Goal: Task Accomplishment & Management: Use online tool/utility

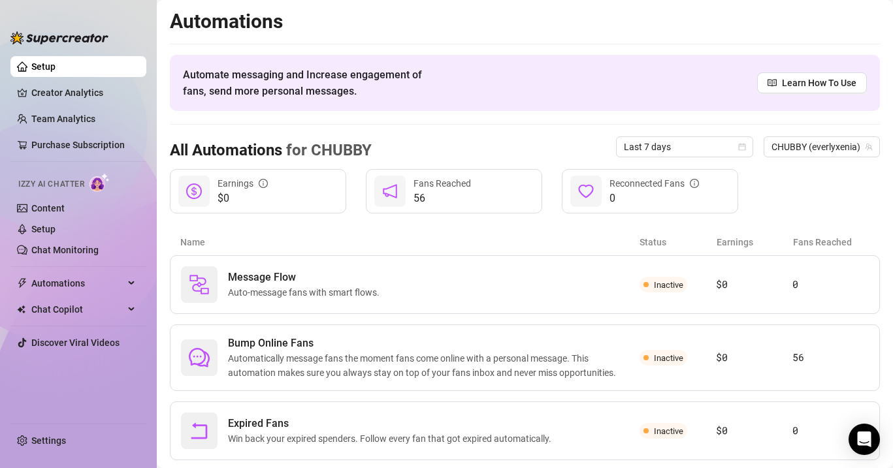
scroll to position [31, 0]
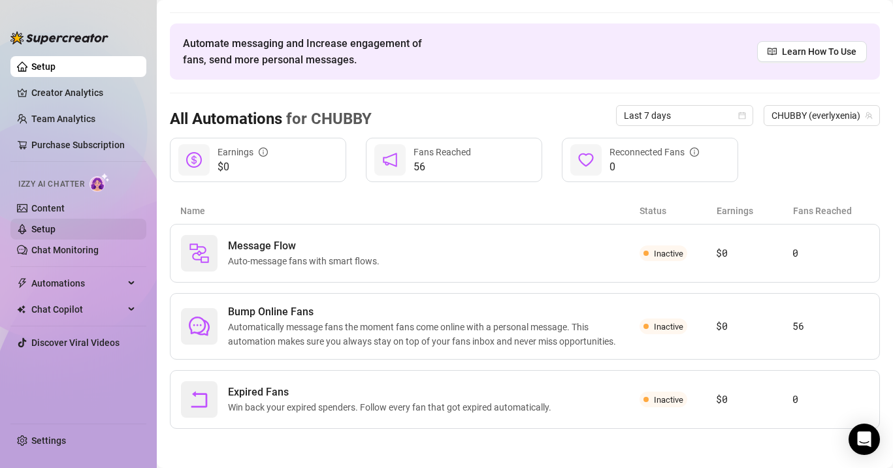
click at [56, 234] on link "Setup" at bounding box center [43, 229] width 24 height 10
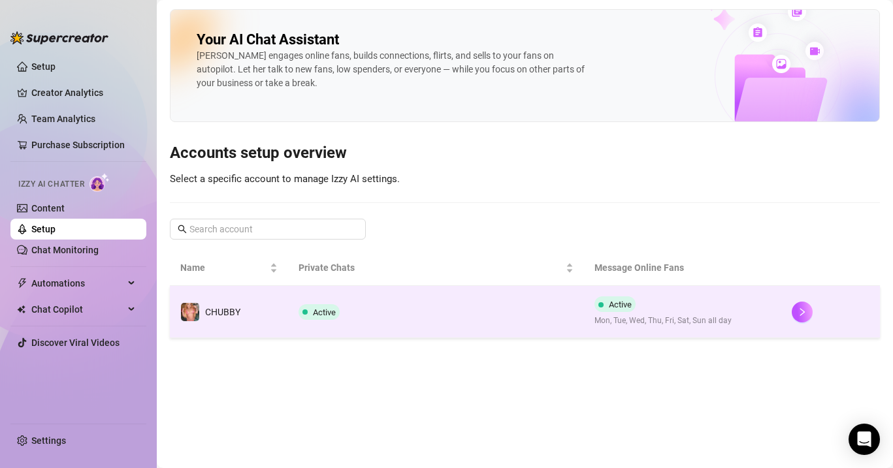
click at [462, 317] on td "Active" at bounding box center [436, 312] width 296 height 52
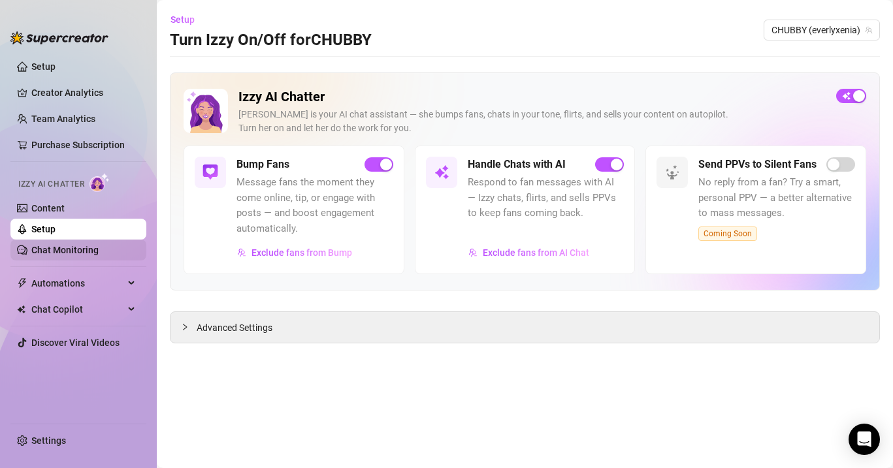
click at [74, 255] on link "Chat Monitoring" at bounding box center [64, 250] width 67 height 10
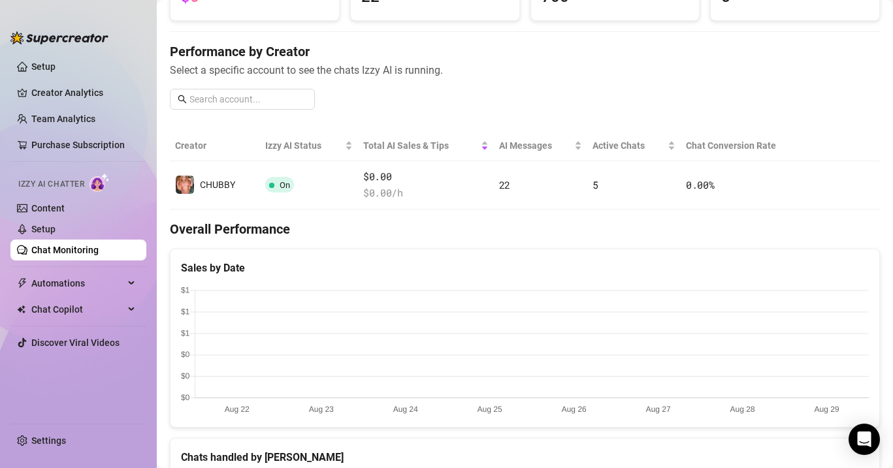
scroll to position [131, 0]
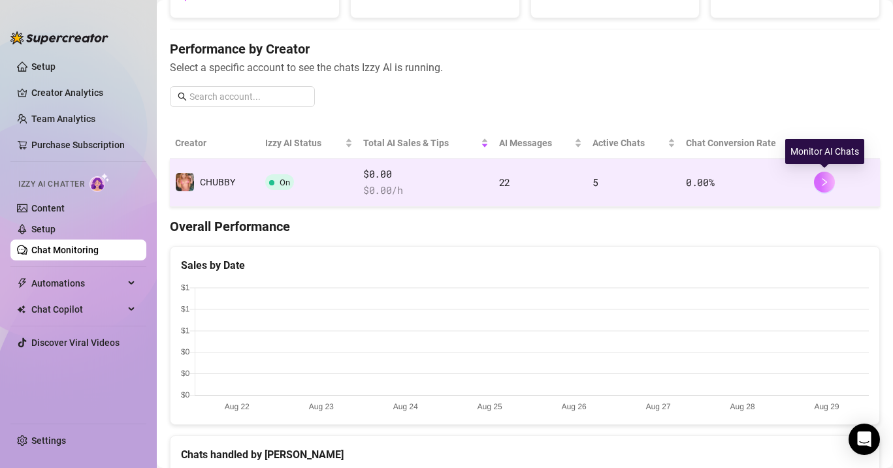
click at [823, 179] on icon "right" at bounding box center [824, 182] width 9 height 9
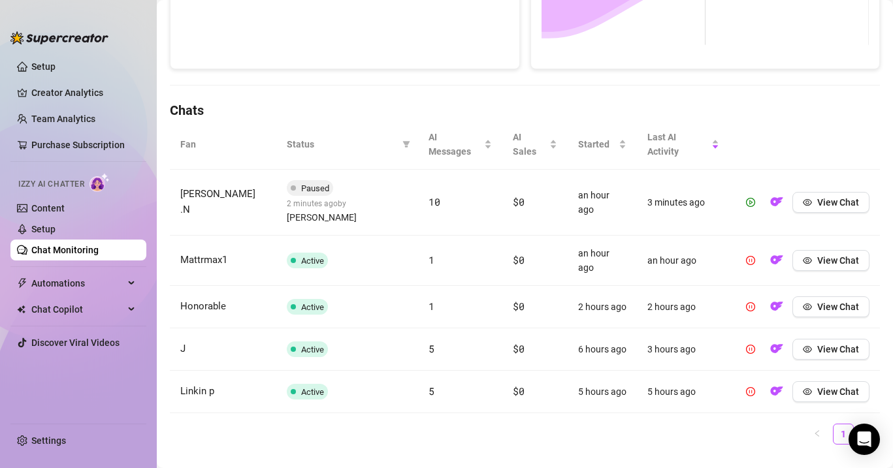
scroll to position [378, 0]
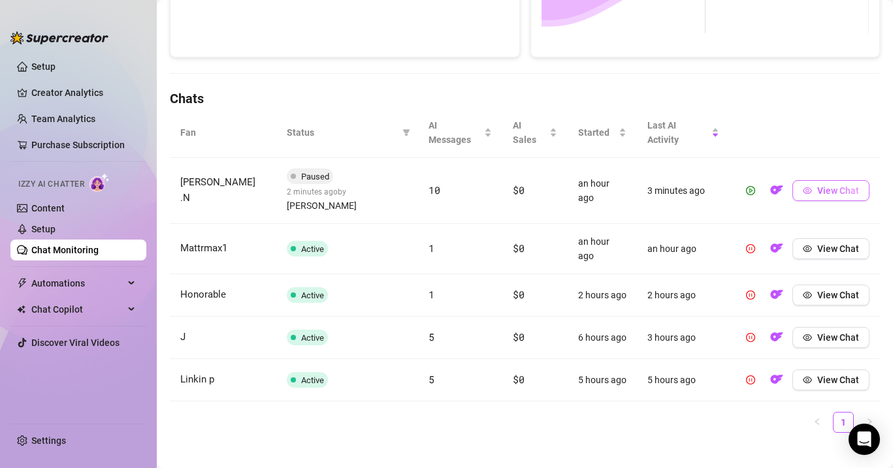
click at [833, 186] on span "View Chat" at bounding box center [838, 190] width 42 height 10
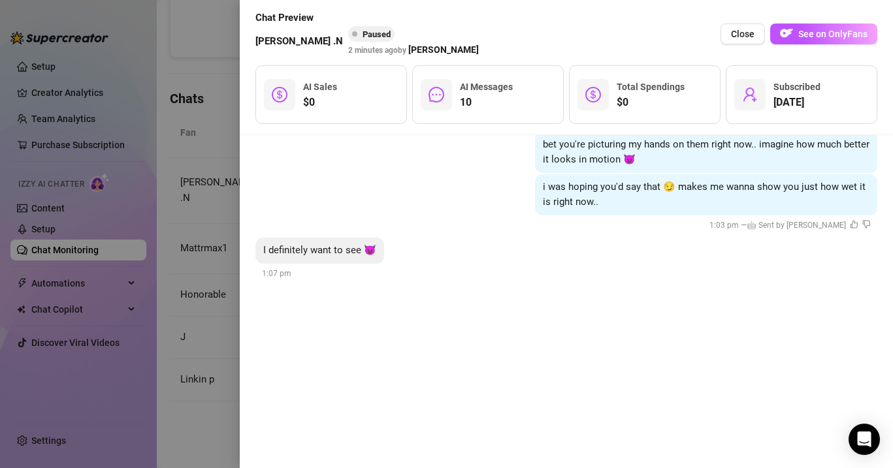
scroll to position [2368, 0]
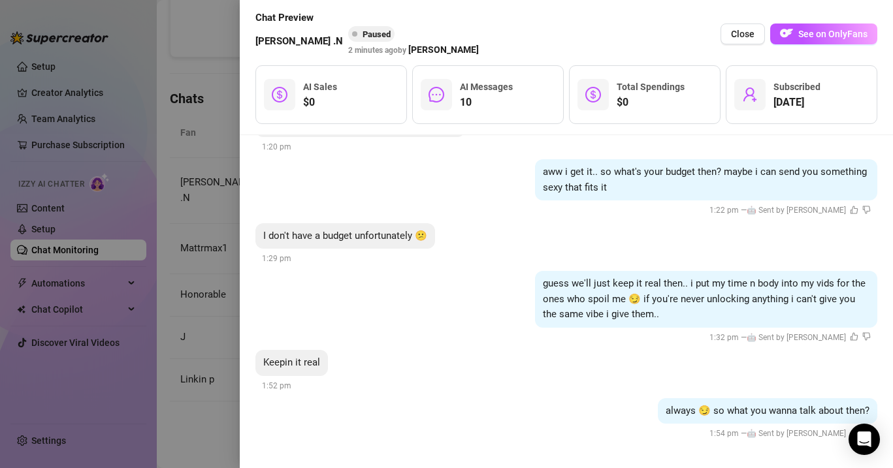
click at [220, 149] on div at bounding box center [446, 234] width 893 height 468
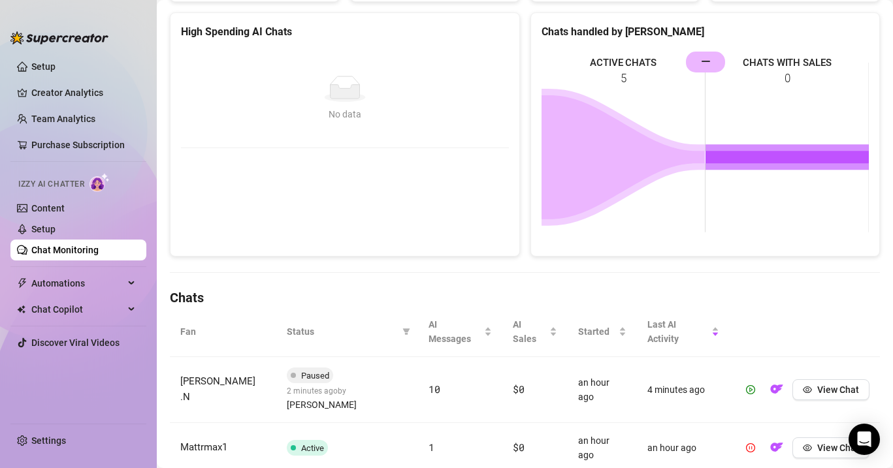
scroll to position [0, 0]
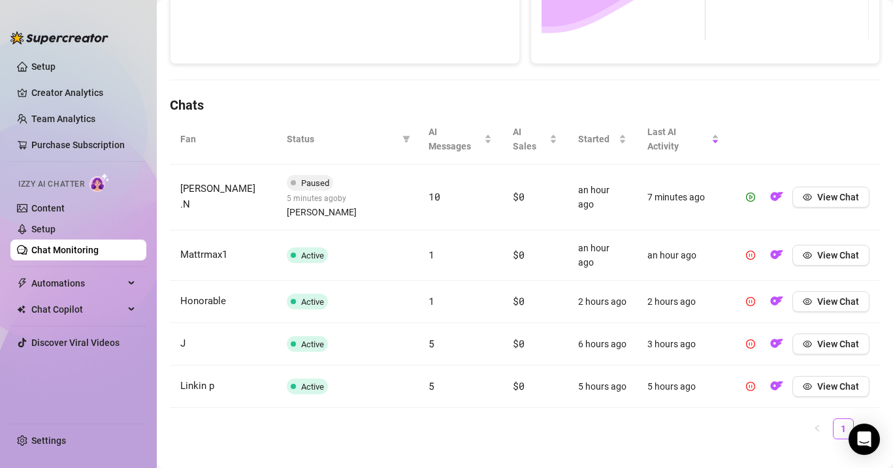
scroll to position [378, 0]
